Goal: Information Seeking & Learning: Find specific page/section

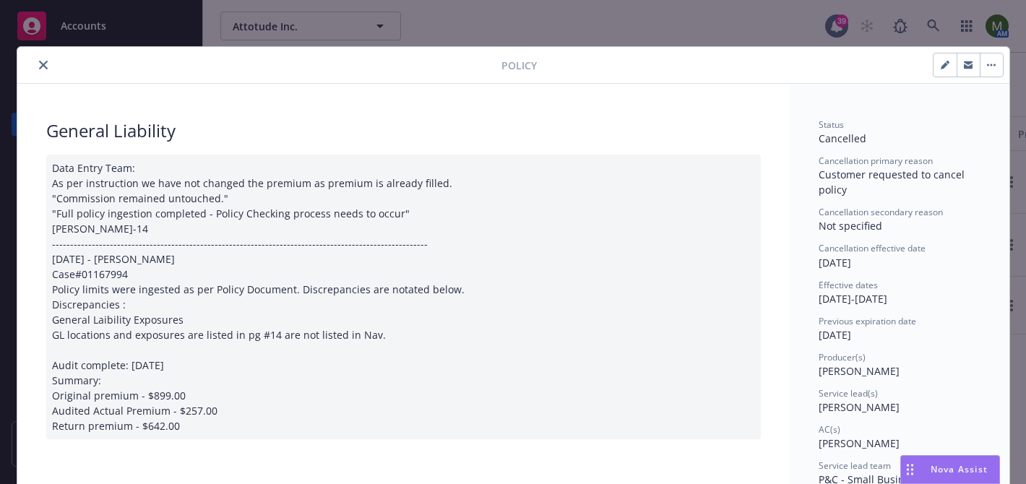
click at [41, 62] on icon "close" at bounding box center [43, 65] width 9 height 9
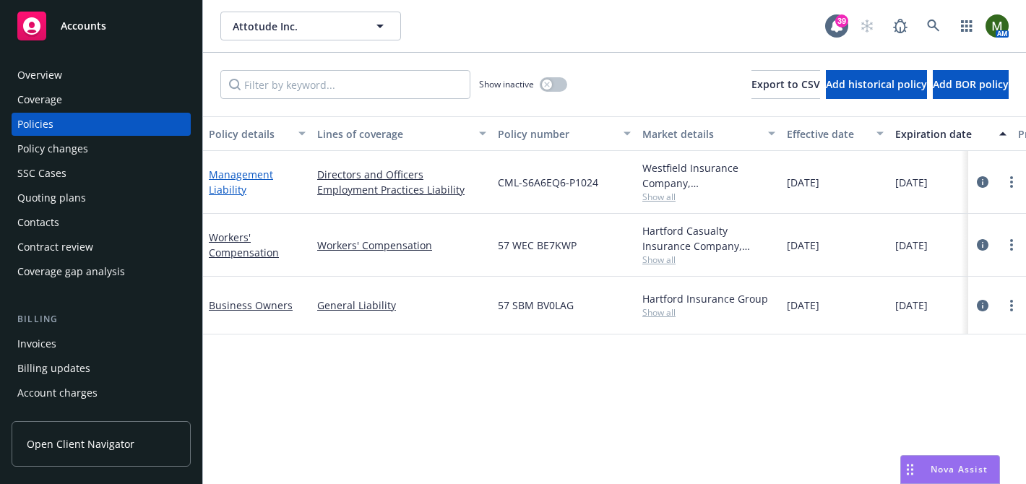
click at [246, 177] on link "Management Liability" at bounding box center [241, 182] width 64 height 29
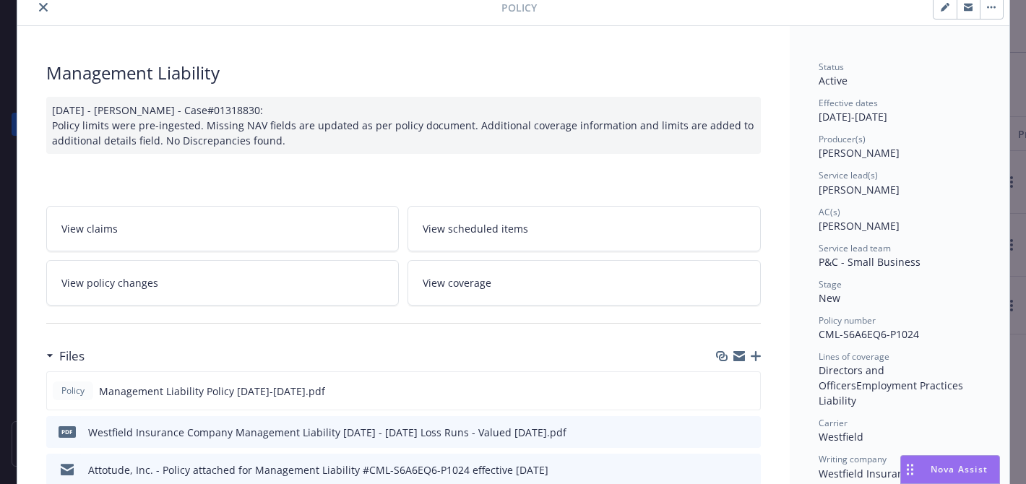
scroll to position [59, 0]
click at [750, 388] on icon "preview file" at bounding box center [746, 389] width 13 height 10
click at [43, 9] on icon "close" at bounding box center [43, 5] width 9 height 9
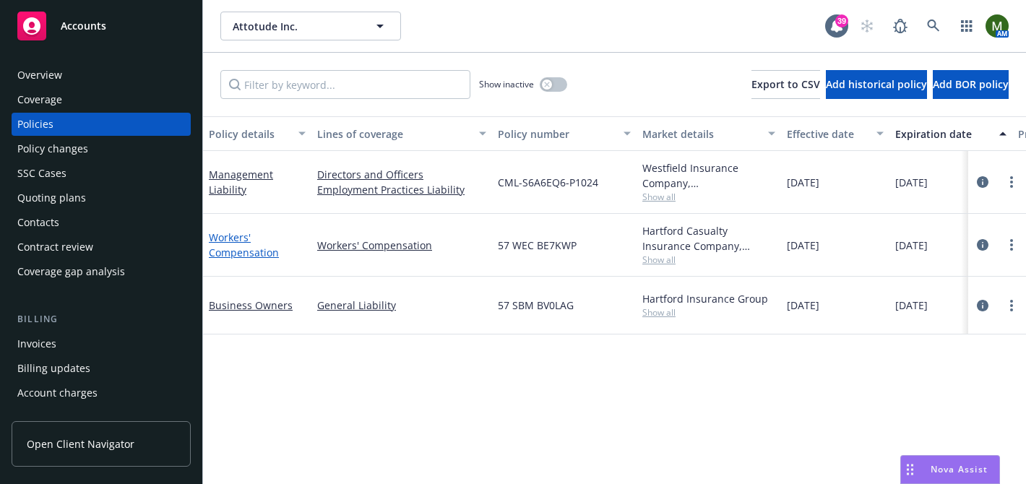
click at [250, 235] on link "Workers' Compensation" at bounding box center [244, 244] width 70 height 29
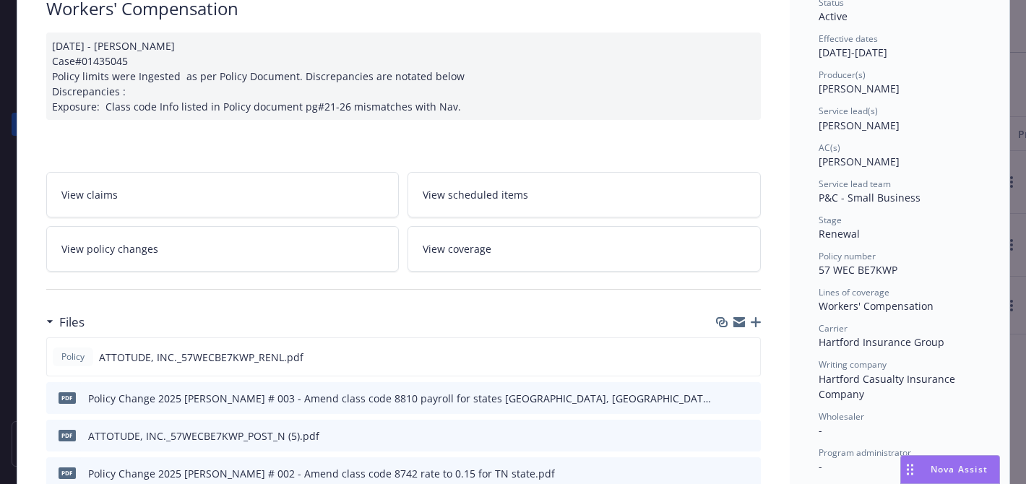
scroll to position [187, 0]
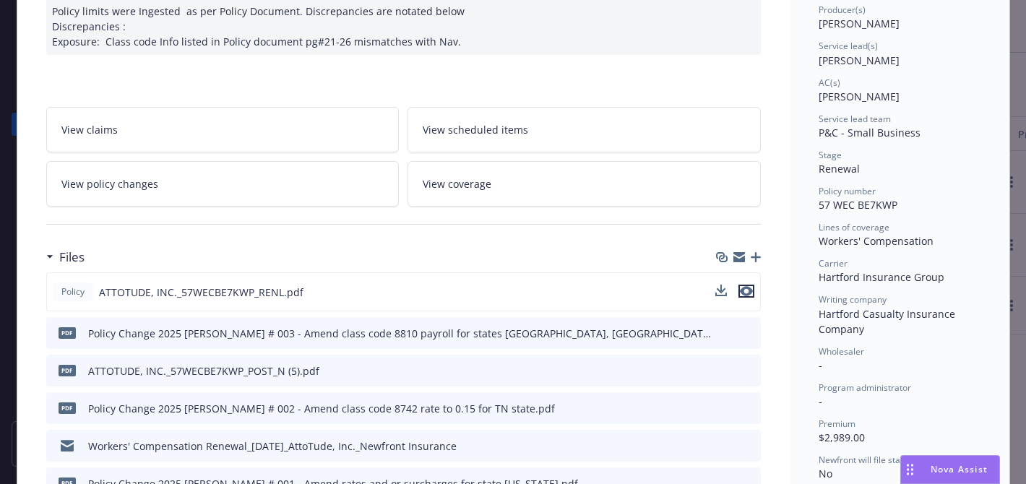
click at [744, 291] on icon "preview file" at bounding box center [746, 291] width 13 height 10
